Goal: Task Accomplishment & Management: Manage account settings

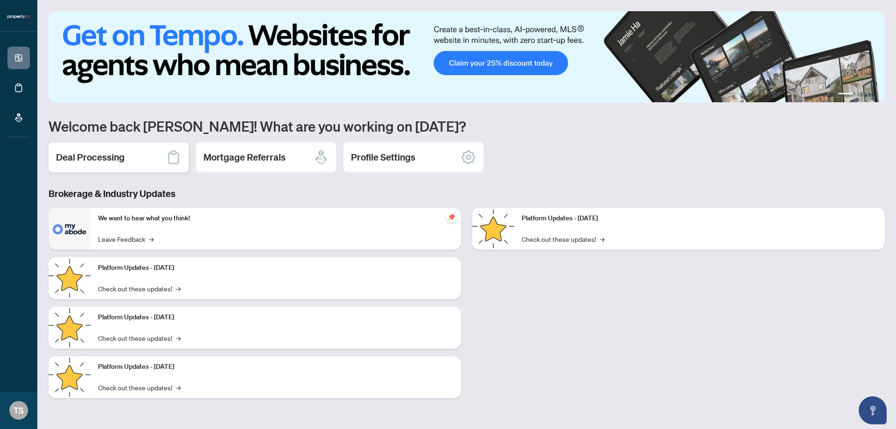
click at [93, 157] on h2 "Deal Processing" at bounding box center [90, 157] width 69 height 13
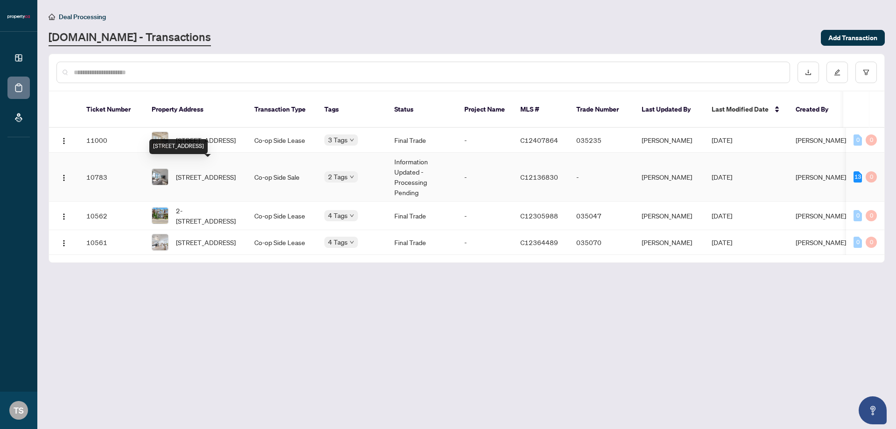
click at [199, 172] on span "[STREET_ADDRESS]" at bounding box center [206, 177] width 60 height 10
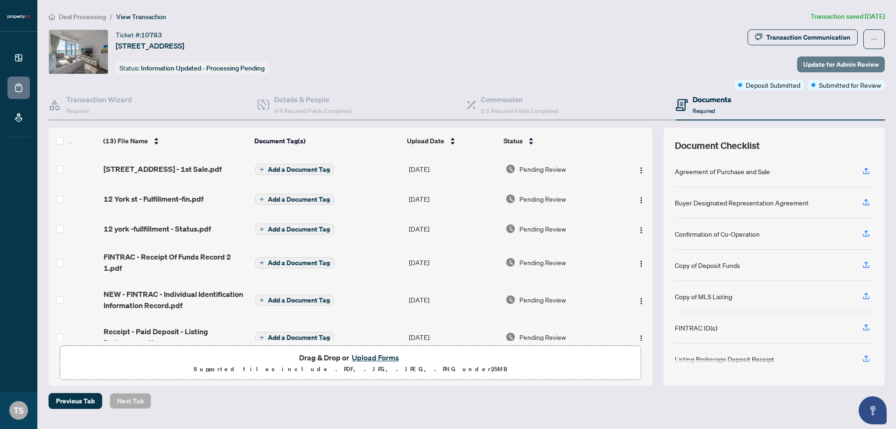
click at [845, 66] on span "Update for Admin Review" at bounding box center [841, 64] width 76 height 15
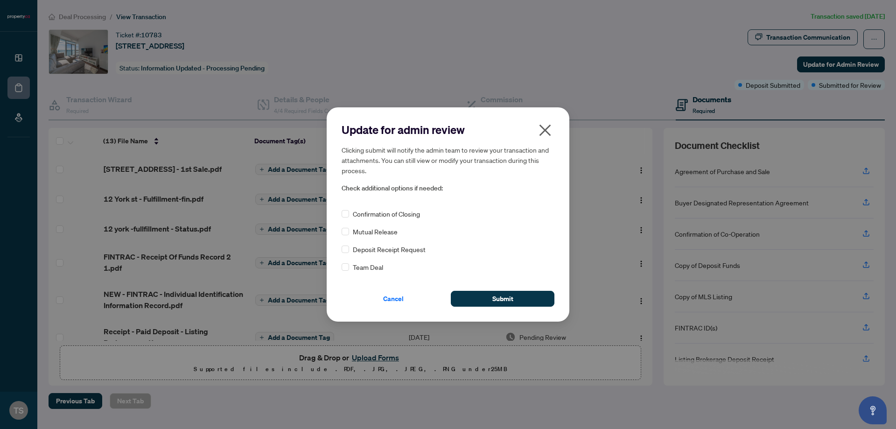
click at [545, 127] on icon "close" at bounding box center [544, 130] width 15 height 15
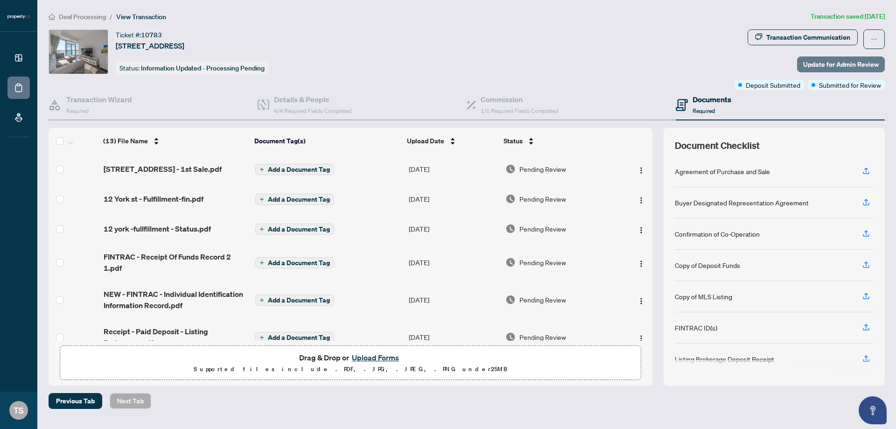
click at [822, 63] on span "Update for Admin Review" at bounding box center [841, 64] width 76 height 15
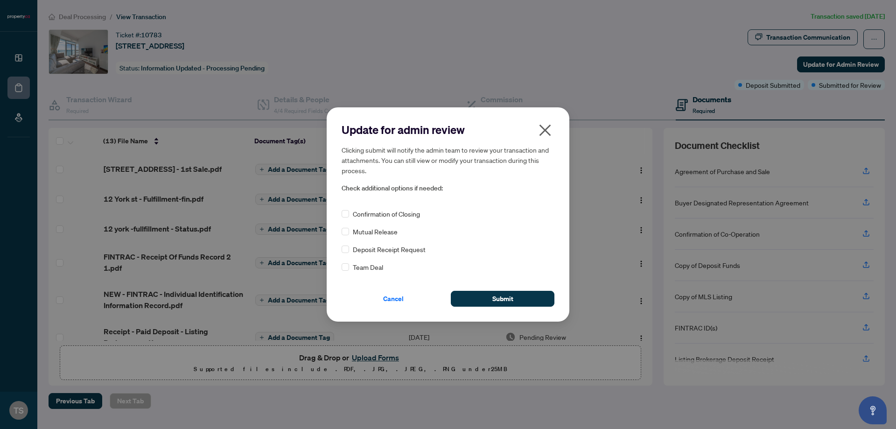
click at [540, 131] on icon "close" at bounding box center [544, 130] width 15 height 15
